Goal: Complete application form: Complete application form

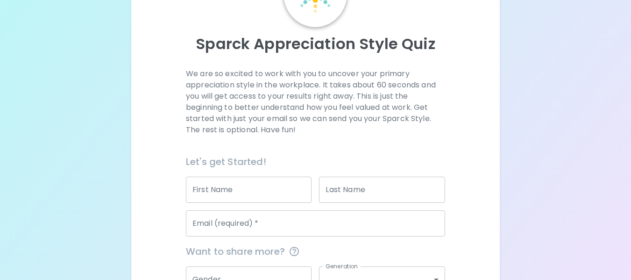
scroll to position [93, 0]
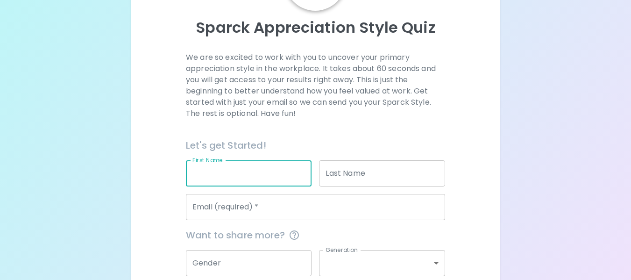
click at [255, 178] on input "First Name" at bounding box center [249, 173] width 126 height 26
type input "[PERSON_NAME]"
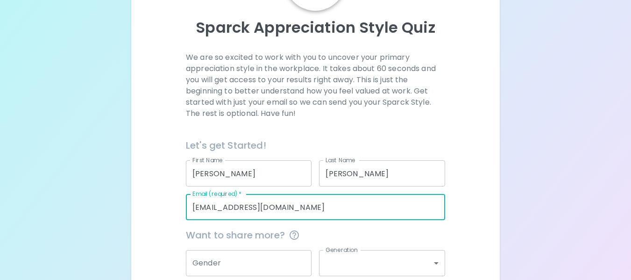
drag, startPoint x: 282, startPoint y: 207, endPoint x: 82, endPoint y: 207, distance: 200.0
click at [82, 207] on div "Sparck Appreciation Style Quiz We are so excited to work with you to uncover yo…" at bounding box center [315, 135] width 631 height 456
type input "[PERSON_NAME][EMAIL_ADDRESS][DOMAIN_NAME]"
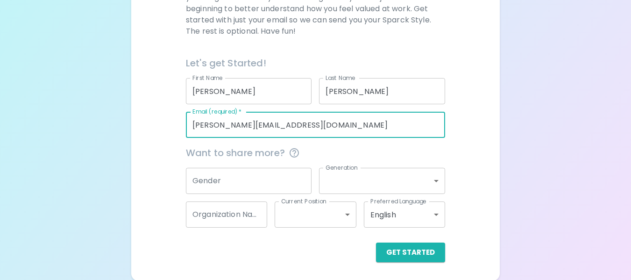
scroll to position [177, 0]
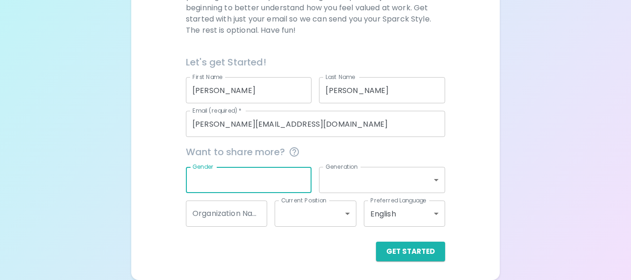
click at [229, 187] on input "Gender" at bounding box center [249, 180] width 126 height 26
type input "[DEMOGRAPHIC_DATA]"
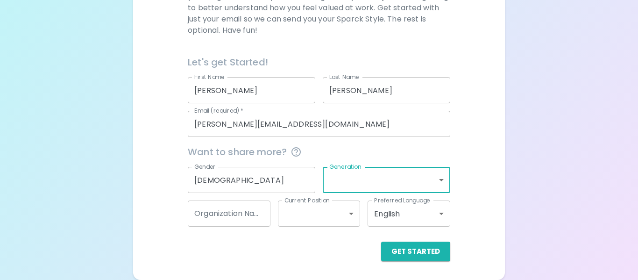
click at [437, 182] on body "Sparck Appreciation Style Quiz We are so excited to work with you to uncover yo…" at bounding box center [319, 51] width 638 height 456
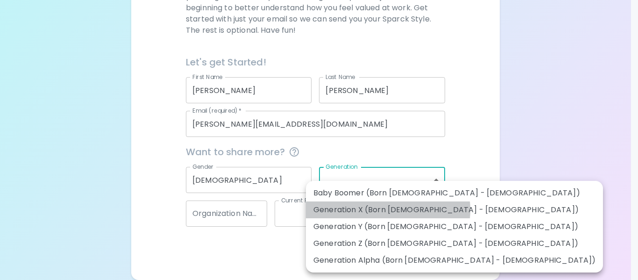
click at [388, 210] on li "Generation X (Born [DEMOGRAPHIC_DATA] - [DEMOGRAPHIC_DATA])" at bounding box center [454, 209] width 297 height 17
type input "generation_x"
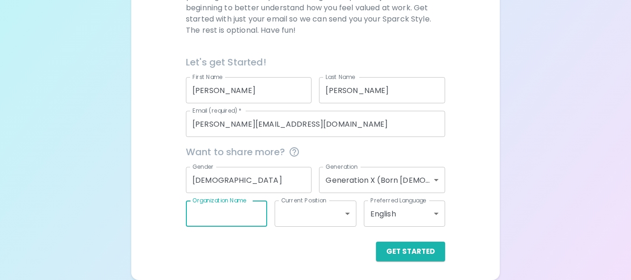
click at [216, 216] on input "Organization Name" at bounding box center [226, 213] width 81 height 26
type input "Lollypop Farm, Humane Society of [GEOGRAPHIC_DATA]"
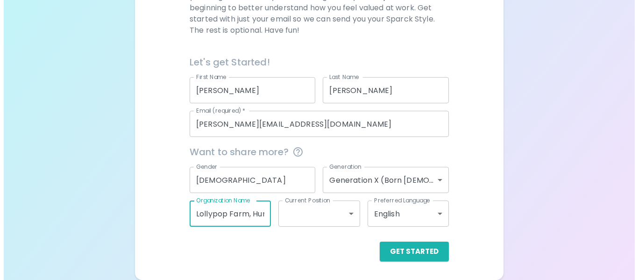
click at [306, 216] on body "Sparck Appreciation Style Quiz We are so excited to work with you to uncover yo…" at bounding box center [315, 51] width 631 height 456
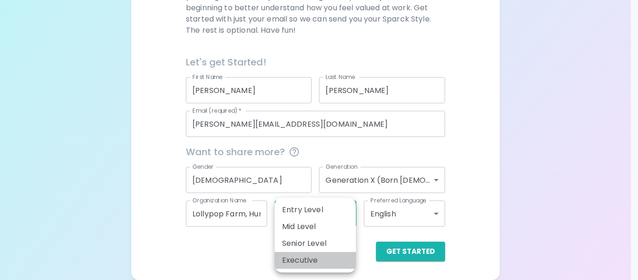
click at [306, 261] on li "Executive" at bounding box center [315, 260] width 81 height 17
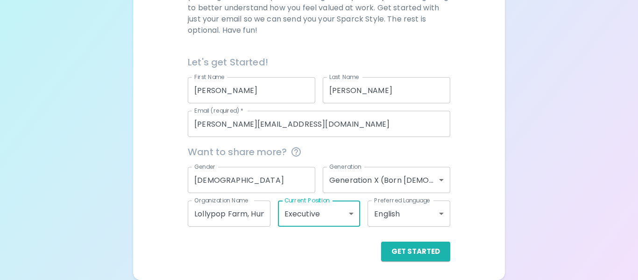
click at [333, 215] on body "Sparck Appreciation Style Quiz We are so excited to work with you to uncover yo…" at bounding box center [319, 51] width 638 height 456
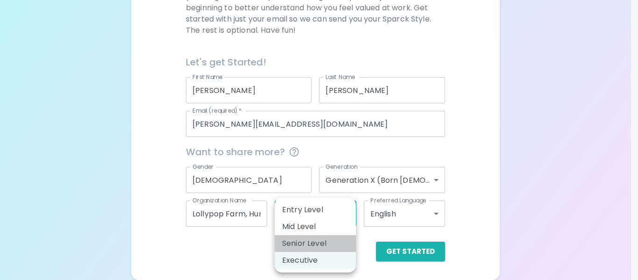
click at [324, 243] on li "Senior Level" at bounding box center [315, 243] width 81 height 17
type input "senior_level"
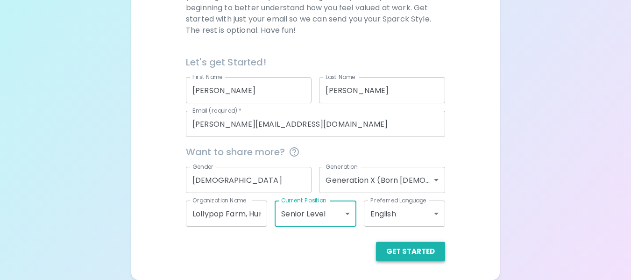
click at [397, 250] on button "Get Started" at bounding box center [410, 252] width 69 height 20
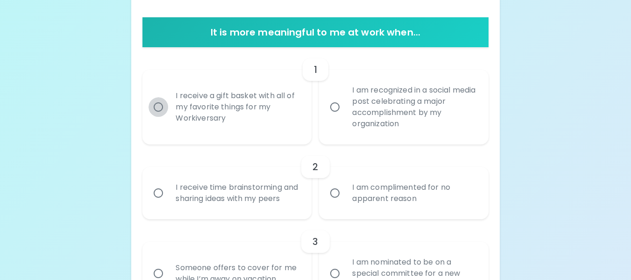
click at [157, 108] on input "I receive a gift basket with all of my favorite things for my Workiversary" at bounding box center [159, 107] width 20 height 20
radio input "true"
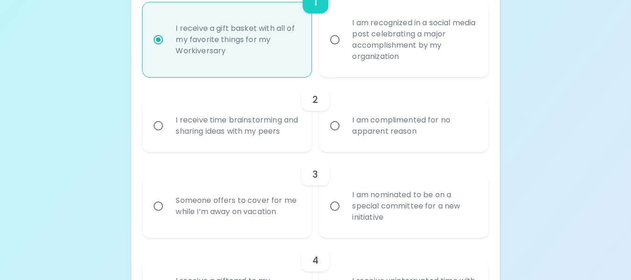
scroll to position [251, 0]
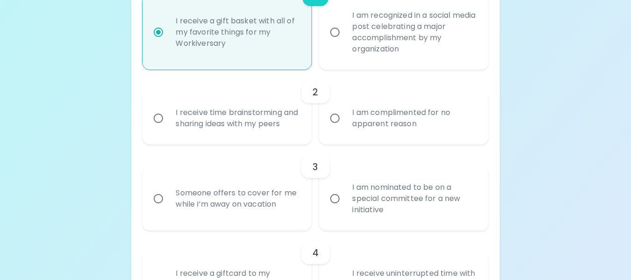
click at [335, 124] on input "I am complimented for no apparent reason" at bounding box center [335, 118] width 20 height 20
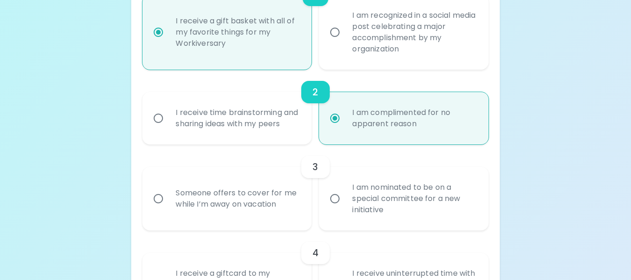
scroll to position [326, 0]
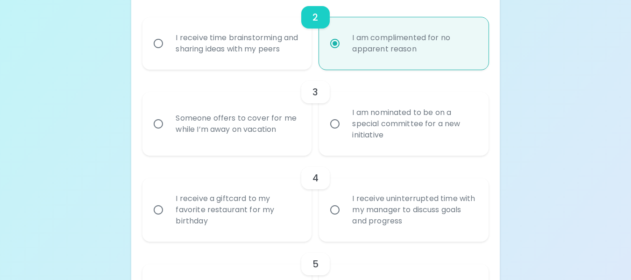
radio input "true"
click at [159, 134] on input "Someone offers to cover for me while I’m away on vacation" at bounding box center [159, 124] width 20 height 20
radio input "false"
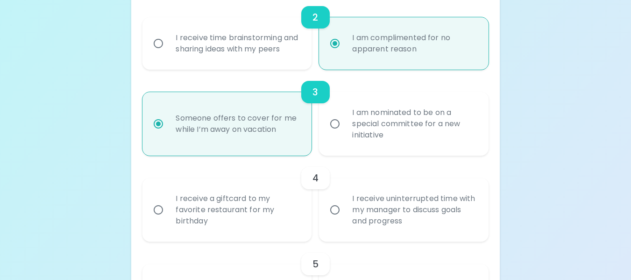
scroll to position [401, 0]
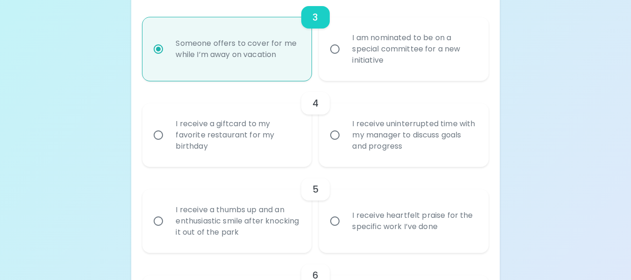
radio input "true"
click at [158, 145] on input "I receive a giftcard to my favorite restaurant for my birthday" at bounding box center [159, 135] width 20 height 20
radio input "false"
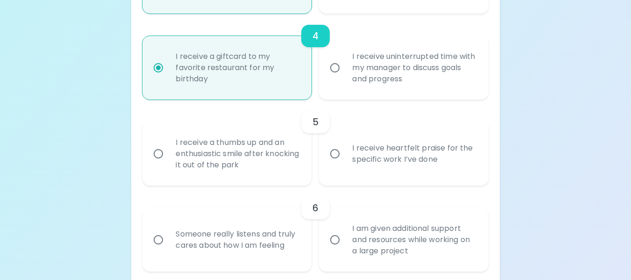
scroll to position [476, 0]
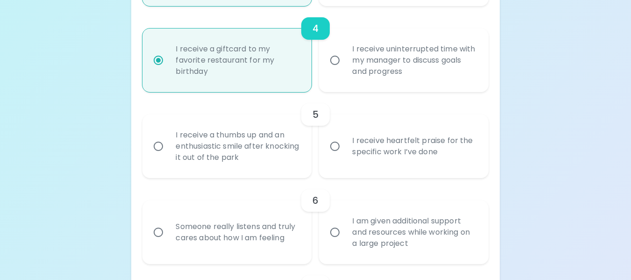
radio input "true"
click at [160, 156] on input "I receive a thumbs up and an enthusiastic smile after knocking it out of the pa…" at bounding box center [159, 146] width 20 height 20
radio input "false"
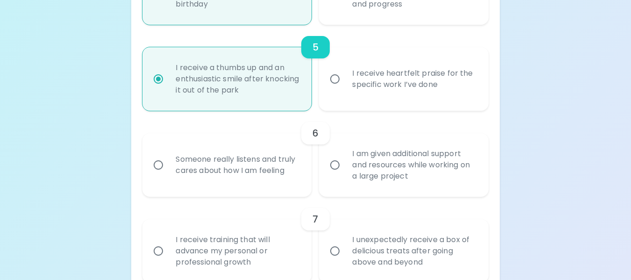
scroll to position [550, 0]
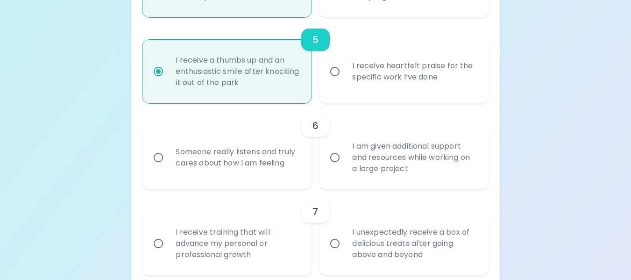
radio input "true"
click at [157, 167] on input "Someone really listens and truly cares about how I am feeling" at bounding box center [159, 158] width 20 height 20
radio input "false"
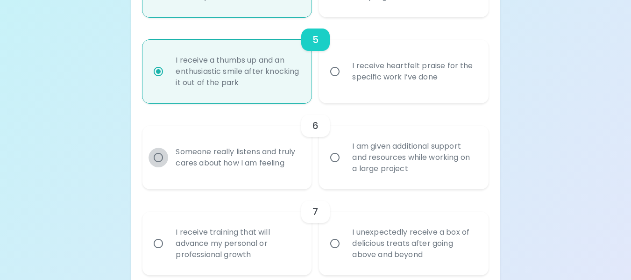
radio input "false"
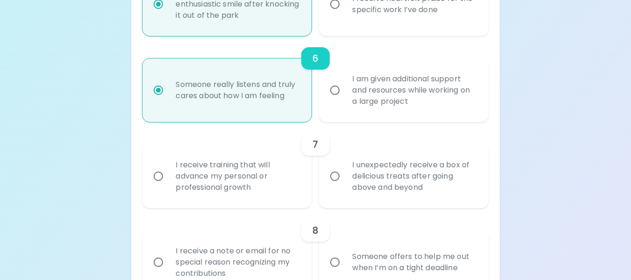
scroll to position [625, 0]
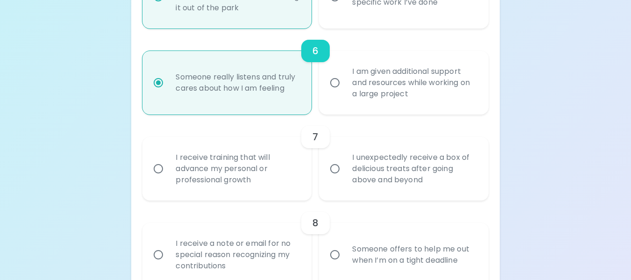
radio input "true"
click at [335, 178] on input "I unexpectedly receive a box of delicious treats after going above and beyond" at bounding box center [335, 169] width 20 height 20
radio input "false"
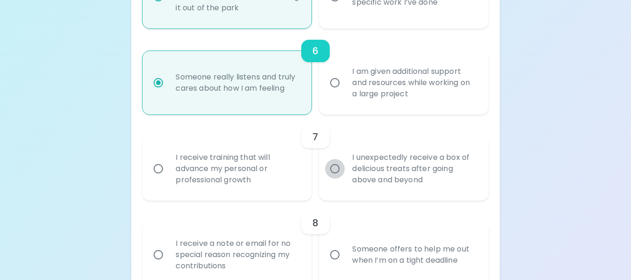
radio input "false"
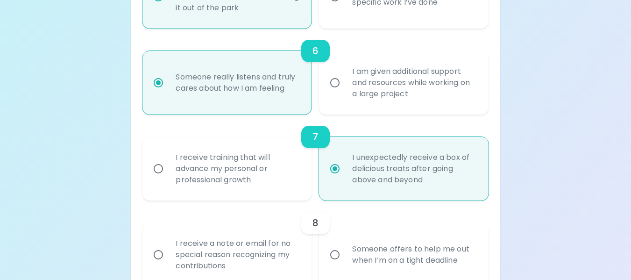
scroll to position [700, 0]
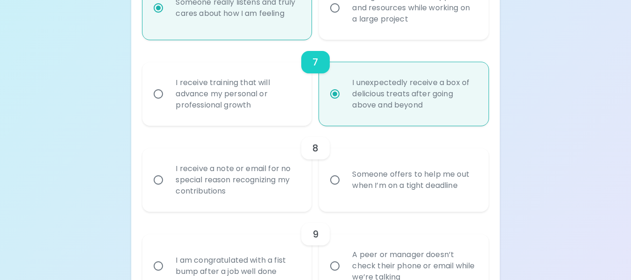
radio input "true"
click at [157, 186] on input "I receive a note or email for no special reason recognizing my contributions" at bounding box center [159, 180] width 20 height 20
radio input "false"
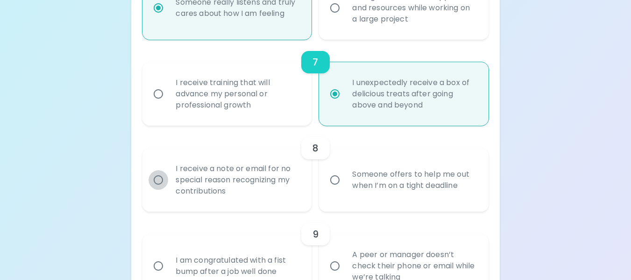
radio input "false"
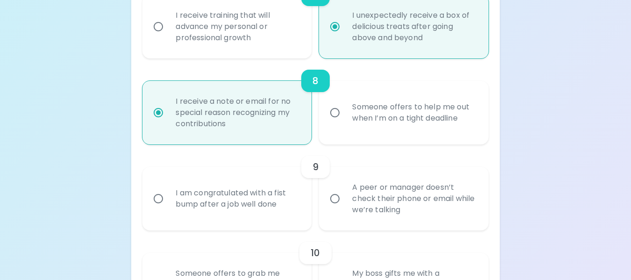
scroll to position [775, 0]
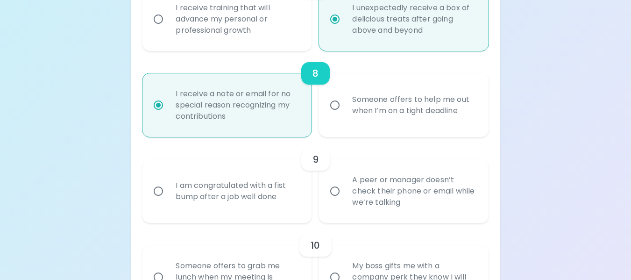
radio input "true"
click at [335, 201] on input "A peer or manager doesn’t check their phone or email while we’re talking" at bounding box center [335, 191] width 20 height 20
radio input "false"
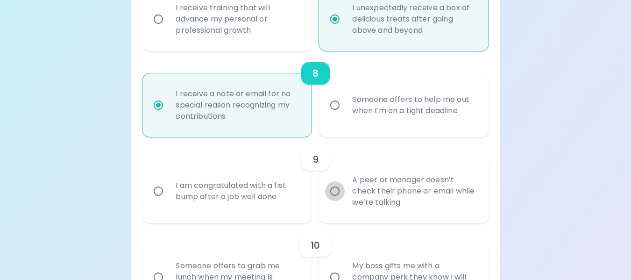
radio input "false"
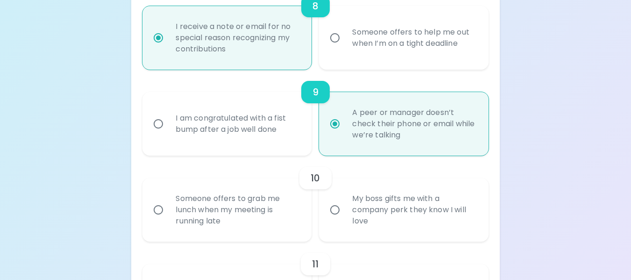
scroll to position [849, 0]
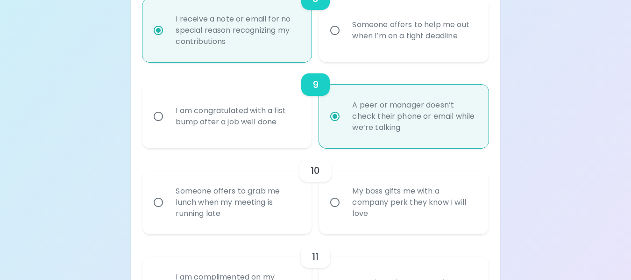
radio input "true"
click at [334, 212] on input "My boss gifts me with a company perk they know I will love" at bounding box center [335, 202] width 20 height 20
radio input "false"
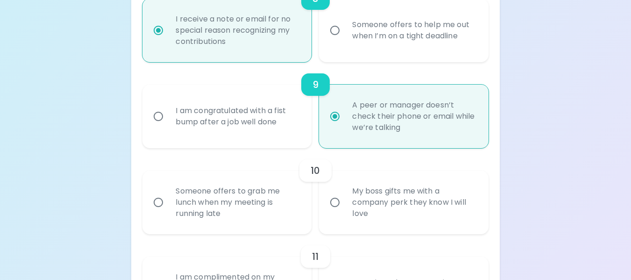
radio input "false"
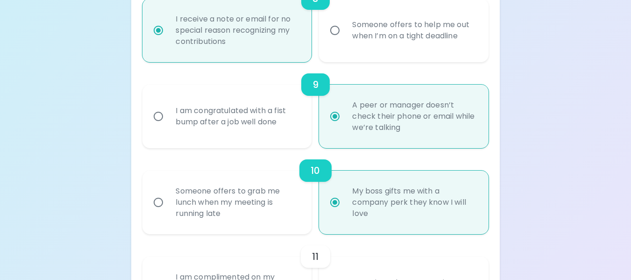
scroll to position [924, 0]
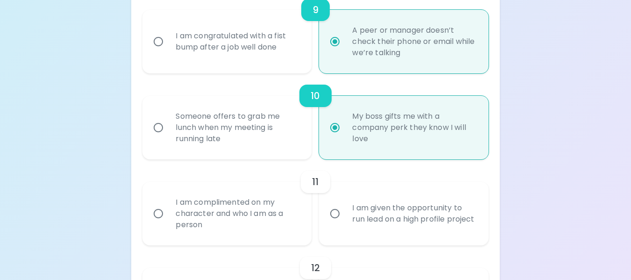
radio input "true"
click at [156, 223] on input "I am complimented on my character and who I am as a person" at bounding box center [159, 214] width 20 height 20
radio input "false"
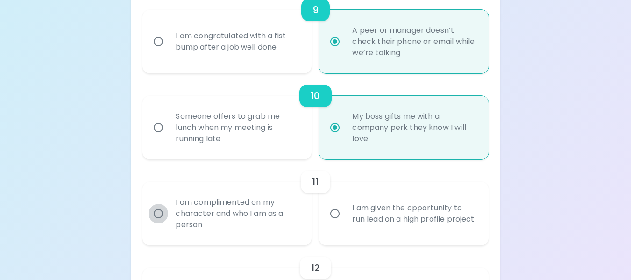
radio input "false"
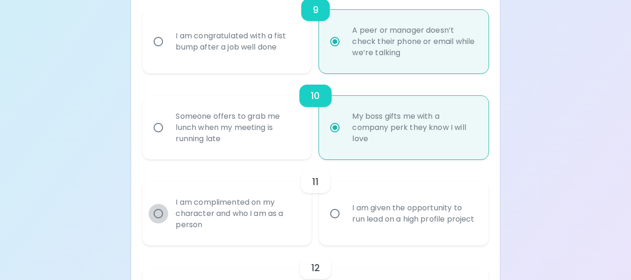
radio input "false"
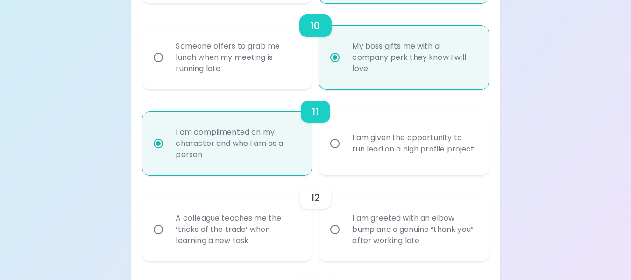
scroll to position [999, 0]
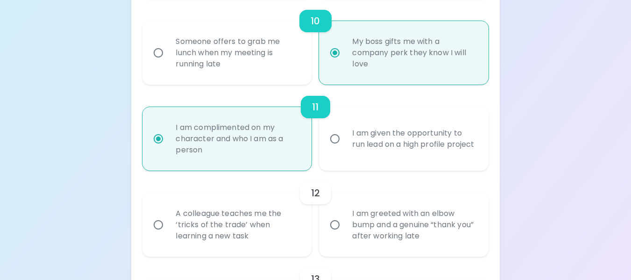
radio input "true"
click at [161, 234] on input "A colleague teaches me the ‘tricks of the trade’ when learning a new task" at bounding box center [159, 225] width 20 height 20
radio input "false"
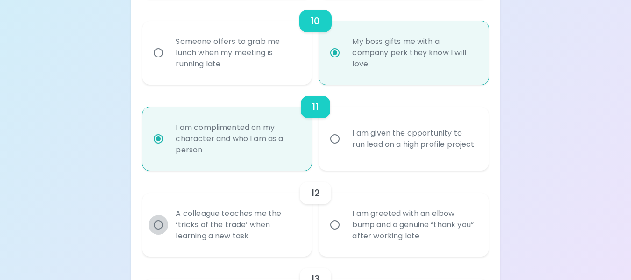
radio input "false"
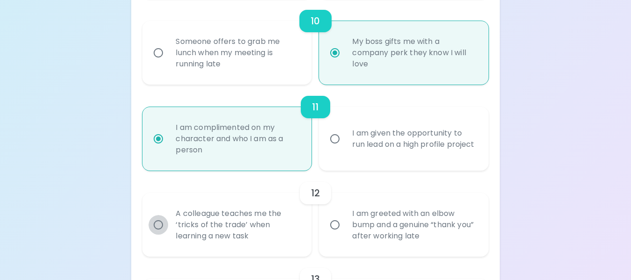
radio input "false"
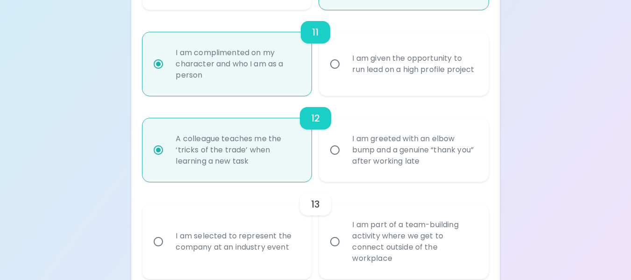
scroll to position [1120, 0]
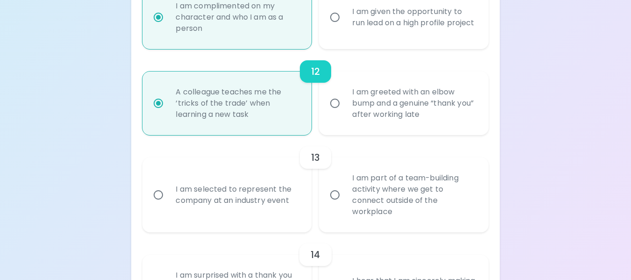
radio input "true"
click at [158, 205] on input "I am selected to represent the company at an industry event" at bounding box center [159, 195] width 20 height 20
radio input "false"
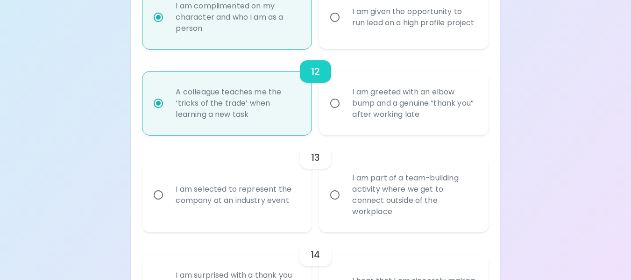
radio input "false"
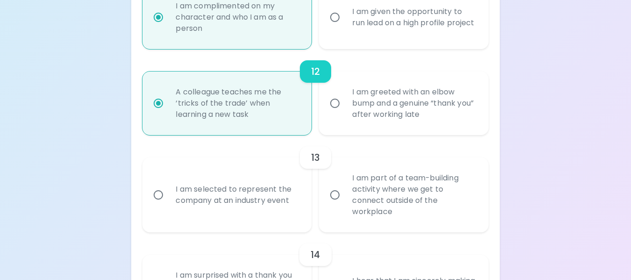
radio input "false"
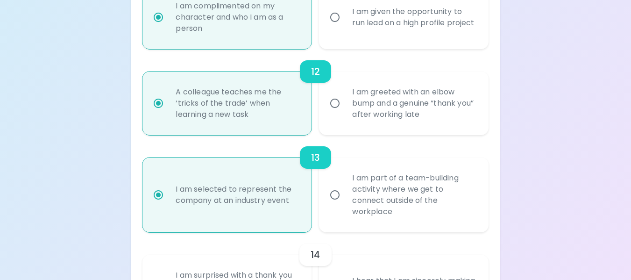
scroll to position [1195, 0]
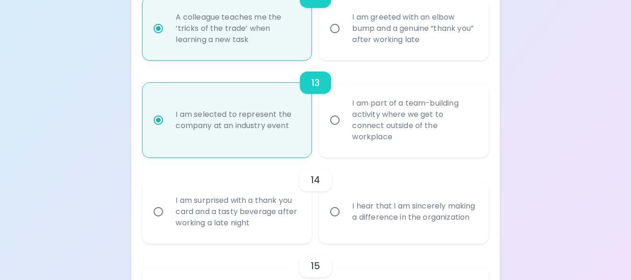
radio input "true"
click at [158, 219] on input "I am surprised with a thank you card and a tasty beverage after working a late …" at bounding box center [159, 212] width 20 height 20
radio input "false"
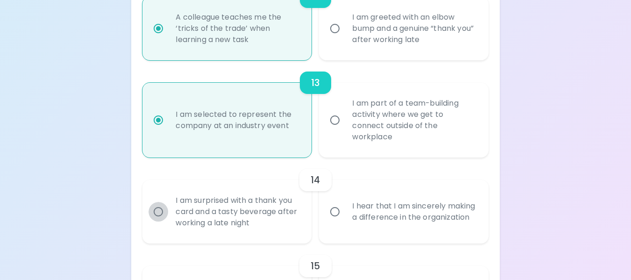
radio input "false"
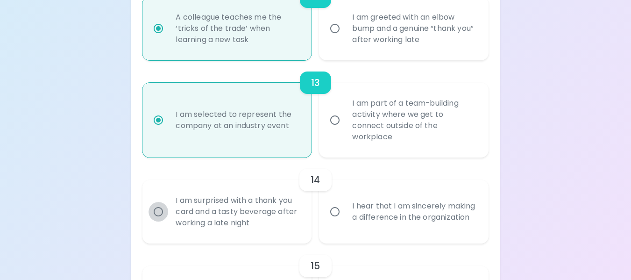
radio input "false"
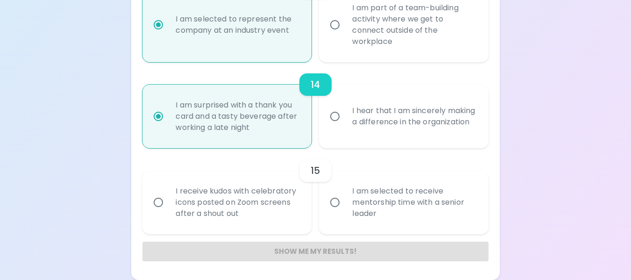
scroll to position [1302, 0]
radio input "true"
click at [157, 202] on input "I receive kudos with celebratory icons posted on Zoom screens after a shout out" at bounding box center [159, 202] width 20 height 20
radio input "false"
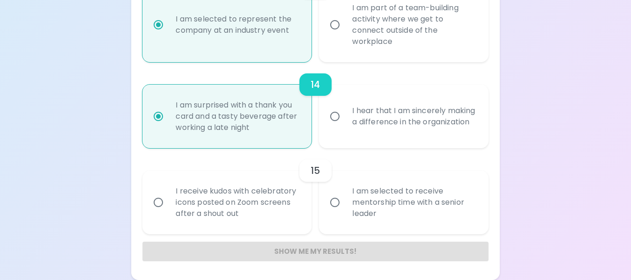
radio input "false"
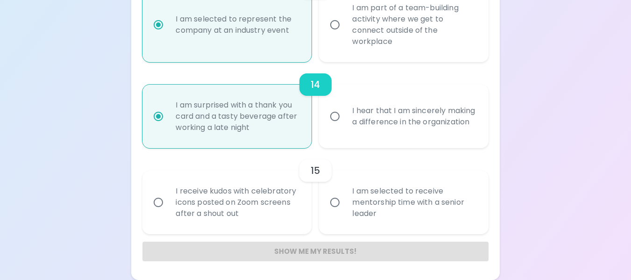
radio input "false"
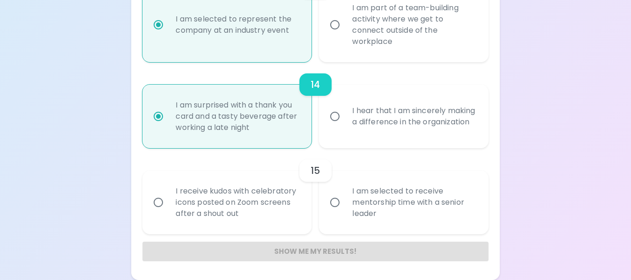
radio input "false"
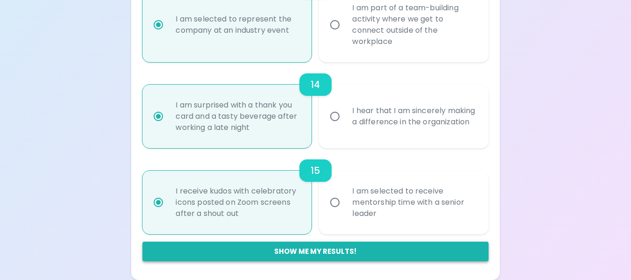
radio input "true"
click at [318, 251] on button "Show me my results!" at bounding box center [315, 252] width 346 height 20
radio input "false"
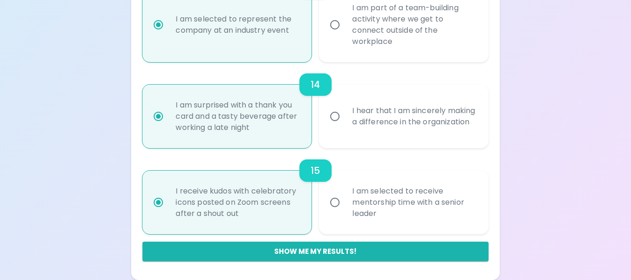
radio input "false"
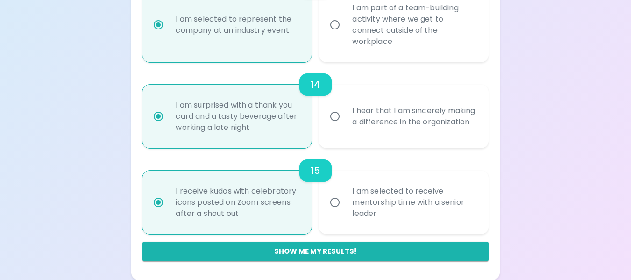
radio input "false"
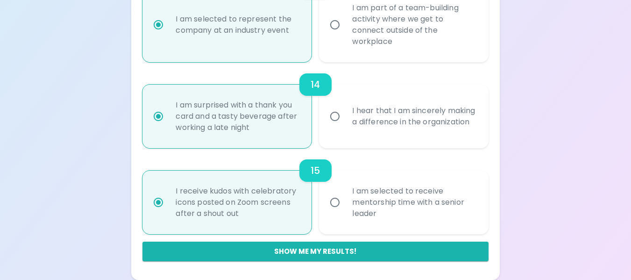
radio input "false"
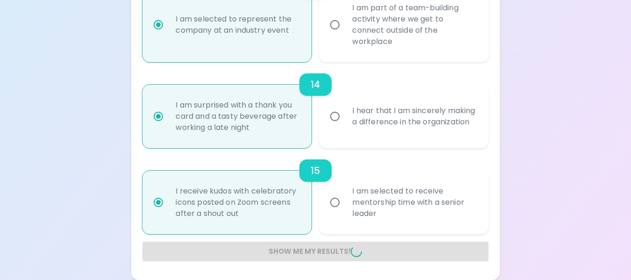
radio input "false"
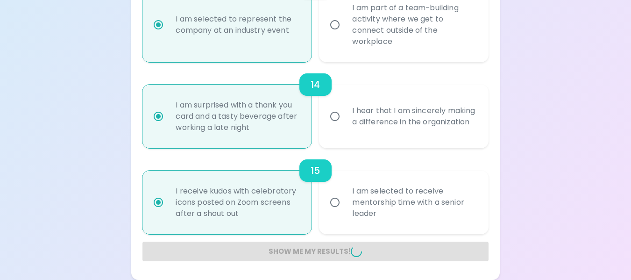
radio input "false"
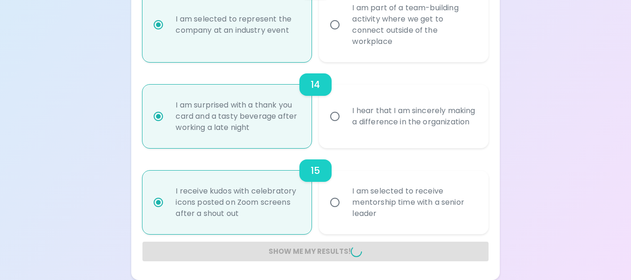
radio input "false"
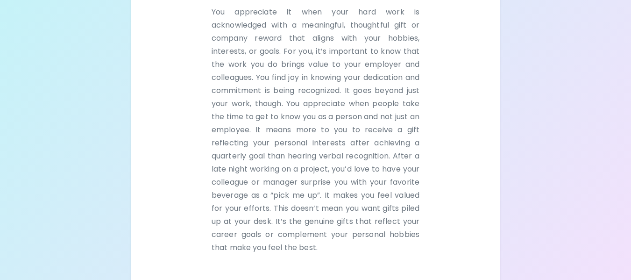
scroll to position [283, 0]
